Goal: Information Seeking & Learning: Learn about a topic

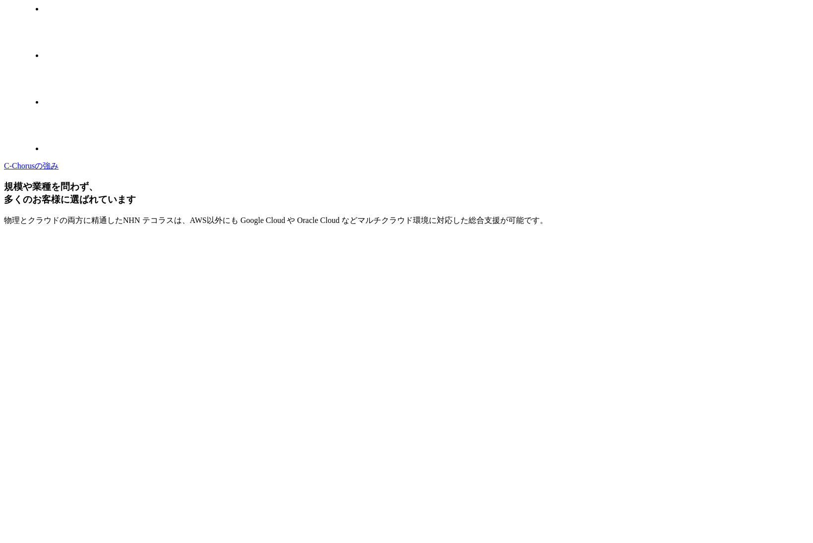
scroll to position [3376, 0]
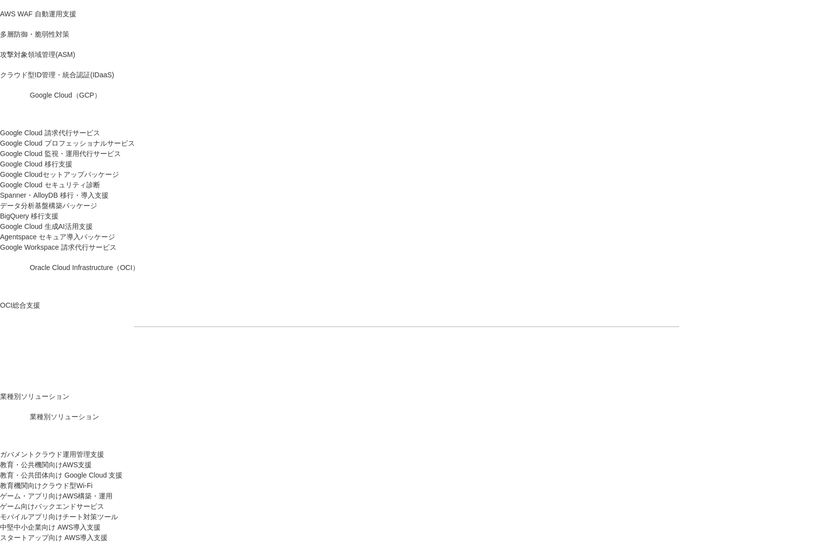
scroll to position [1636, 0]
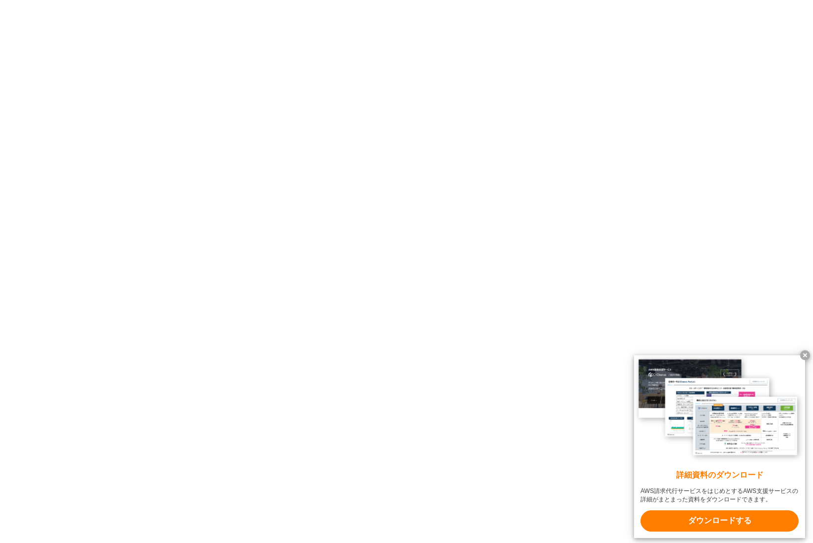
scroll to position [5906, 0]
drag, startPoint x: 529, startPoint y: 299, endPoint x: 592, endPoint y: 300, distance: 63.0
